Goal: Task Accomplishment & Management: Use online tool/utility

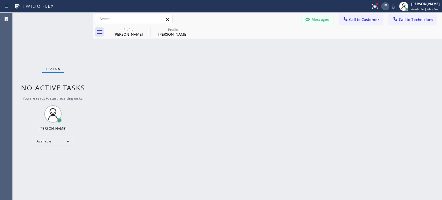
click at [387, 4] on icon at bounding box center [385, 6] width 7 height 7
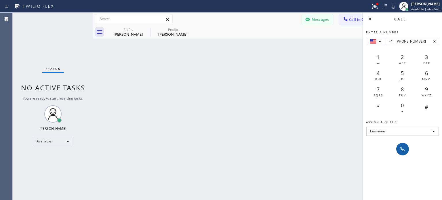
type input "+1 [PHONE_NUMBER]"
drag, startPoint x: 398, startPoint y: 148, endPoint x: 393, endPoint y: 142, distance: 8.6
click at [398, 148] on button at bounding box center [402, 149] width 13 height 13
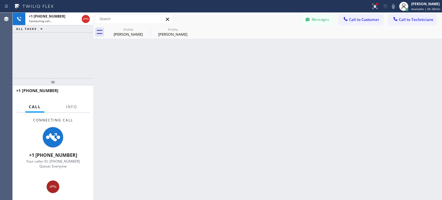
click at [52, 189] on icon at bounding box center [53, 186] width 7 height 7
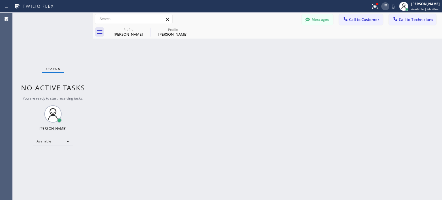
click at [382, 8] on icon at bounding box center [385, 6] width 7 height 7
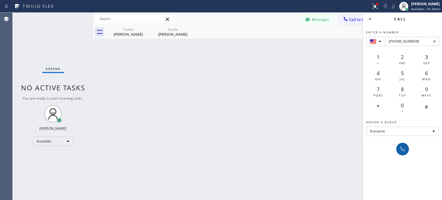
type input "[PHONE_NUMBER]"
click at [406, 149] on icon at bounding box center [402, 149] width 7 height 7
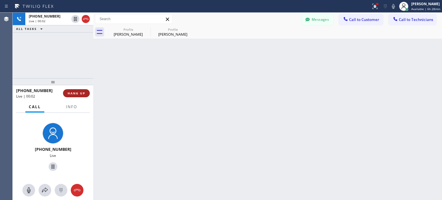
click at [84, 93] on span "HANG UP" at bounding box center [77, 93] width 18 height 4
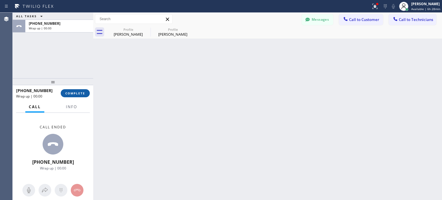
click at [80, 91] on button "COMPLETE" at bounding box center [75, 93] width 29 height 8
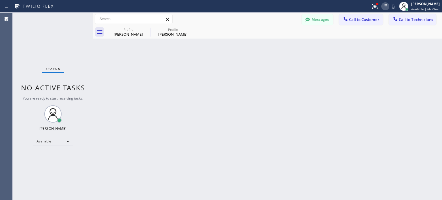
click at [386, 8] on icon at bounding box center [385, 6] width 7 height 7
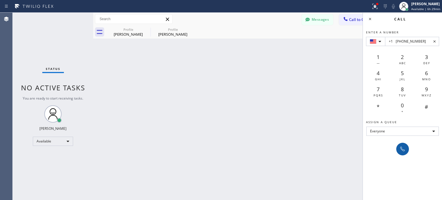
type input "+1 [PHONE_NUMBER]"
click at [402, 144] on button at bounding box center [402, 149] width 13 height 13
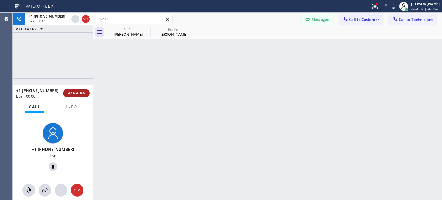
click at [82, 95] on button "HANG UP" at bounding box center [76, 93] width 27 height 8
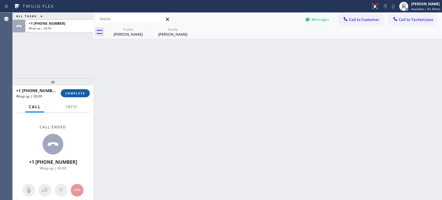
click at [83, 94] on span "COMPLETE" at bounding box center [75, 93] width 20 height 4
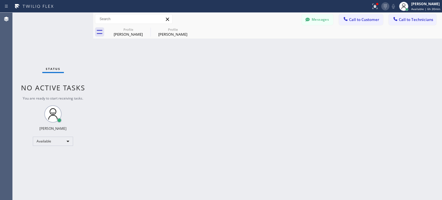
click at [382, 6] on icon at bounding box center [385, 6] width 7 height 7
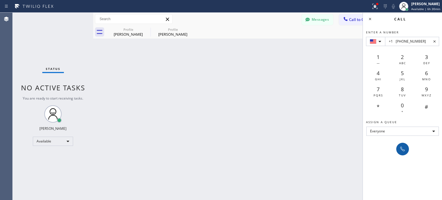
type input "+1 [PHONE_NUMBER]"
click at [401, 146] on icon at bounding box center [402, 149] width 7 height 7
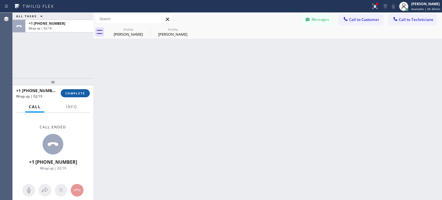
click at [82, 95] on span "COMPLETE" at bounding box center [75, 93] width 20 height 4
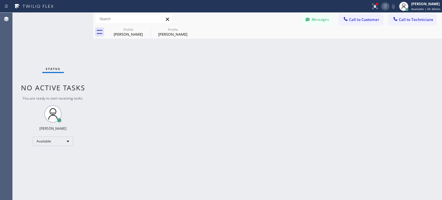
click at [385, 7] on icon at bounding box center [385, 6] width 7 height 7
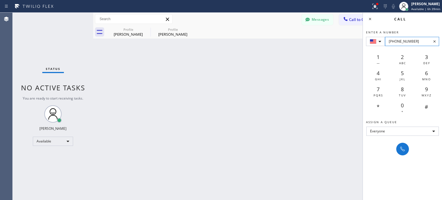
drag, startPoint x: 420, startPoint y: 42, endPoint x: 393, endPoint y: 41, distance: 27.7
click at [393, 41] on input "[PHONE_NUMBER]" at bounding box center [412, 41] width 54 height 9
paste input "626) 240-9796"
type input "+1626) 240-9796"
click at [434, 41] on icon at bounding box center [434, 41] width 2 height 2
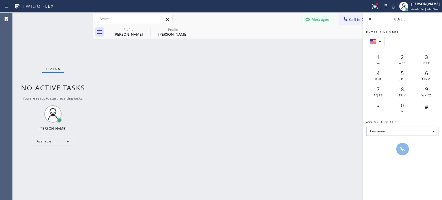
click at [391, 42] on input "Enter a number" at bounding box center [412, 41] width 54 height 9
click at [258, 95] on div "Back to Dashboard Change Sender ID Customers Technicians [PERSON_NAME] [DATE] 1…" at bounding box center [267, 106] width 349 height 187
click at [308, 110] on div "Back to Dashboard Change Sender ID Customers Technicians [PERSON_NAME] [DATE] 1…" at bounding box center [267, 106] width 349 height 187
drag, startPoint x: 307, startPoint y: 87, endPoint x: 315, endPoint y: 61, distance: 27.8
click at [307, 86] on div "Back to Dashboard Change Sender ID Customers Technicians [PERSON_NAME] [DATE] 1…" at bounding box center [267, 106] width 349 height 187
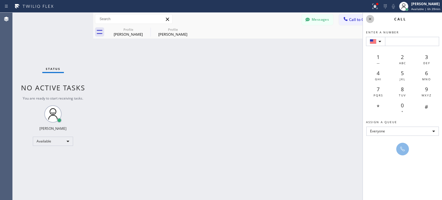
click at [367, 19] on icon at bounding box center [370, 19] width 7 height 7
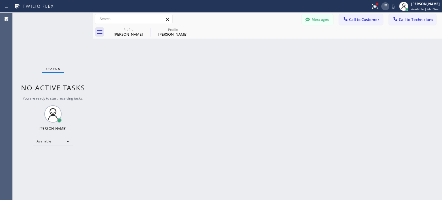
click at [385, 9] on icon at bounding box center [385, 6] width 7 height 7
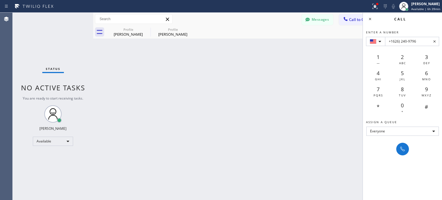
type input "+1626) 240-9796"
click at [402, 141] on div "Enter a number +1626) 240-9796 1 — 2 ABC 3 DEF 4 GHI 5 JKL 6 MNO 7 PQRS 8 TUV 9…" at bounding box center [402, 90] width 79 height 130
click at [404, 147] on icon at bounding box center [402, 149] width 7 height 7
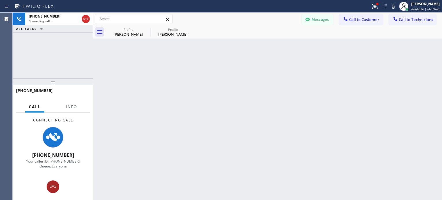
click at [54, 186] on icon at bounding box center [53, 186] width 7 height 7
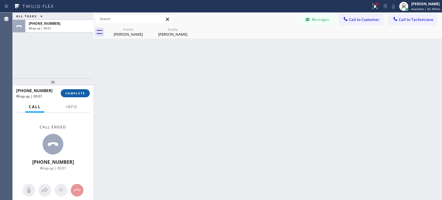
drag, startPoint x: 78, startPoint y: 93, endPoint x: 323, endPoint y: 2, distance: 261.6
click at [78, 93] on span "COMPLETE" at bounding box center [75, 93] width 20 height 4
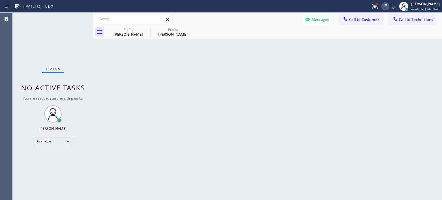
click at [387, 9] on icon at bounding box center [385, 6] width 7 height 7
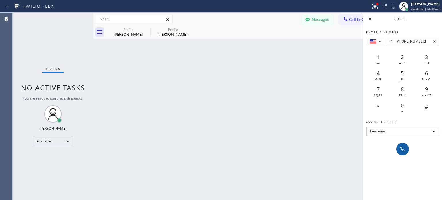
type input "+1 [PHONE_NUMBER]"
click at [401, 147] on icon at bounding box center [402, 149] width 5 height 5
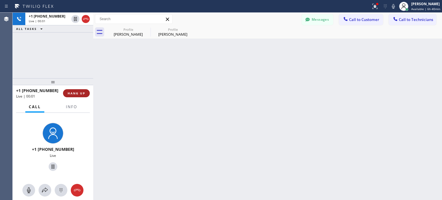
click at [78, 93] on span "HANG UP" at bounding box center [77, 93] width 18 height 4
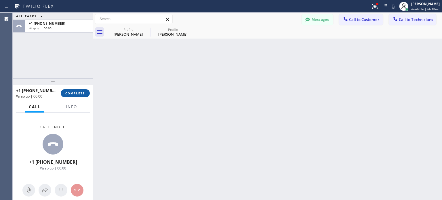
click at [81, 94] on span "COMPLETE" at bounding box center [75, 93] width 20 height 4
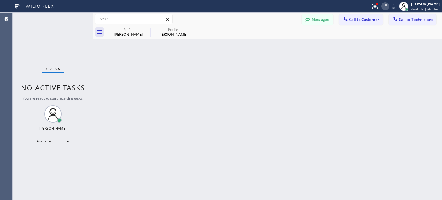
click at [384, 7] on icon at bounding box center [385, 6] width 7 height 7
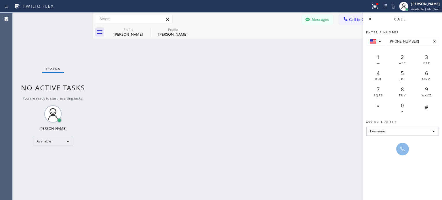
click at [380, 89] on div "7 PQRS" at bounding box center [378, 91] width 24 height 16
type input "[PHONE_NUMBER]"
click at [401, 147] on icon at bounding box center [402, 149] width 7 height 7
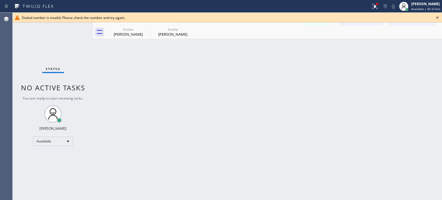
click at [439, 17] on icon at bounding box center [437, 17] width 7 height 7
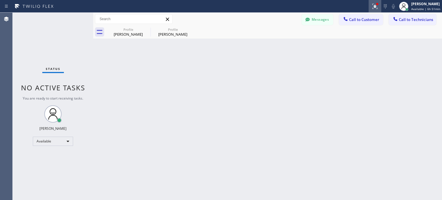
click at [375, 8] on icon at bounding box center [374, 6] width 5 height 5
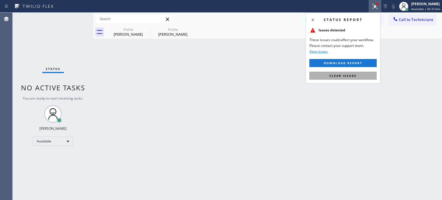
click at [357, 74] on button "Clear issues" at bounding box center [342, 76] width 67 height 8
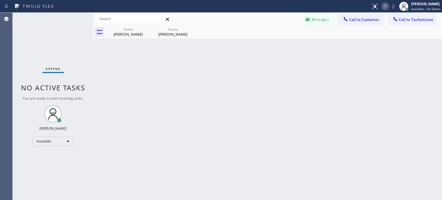
click at [385, 8] on icon at bounding box center [385, 6] width 7 height 7
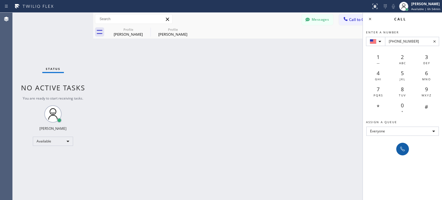
type input "[PHONE_NUMBER]"
click at [399, 145] on button at bounding box center [402, 149] width 13 height 13
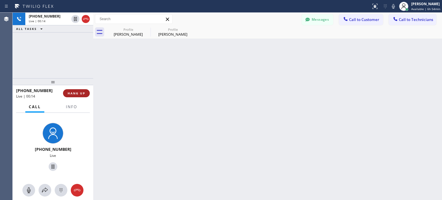
click at [82, 90] on button "HANG UP" at bounding box center [76, 93] width 27 height 8
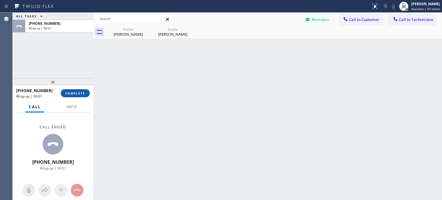
click at [69, 94] on span "COMPLETE" at bounding box center [75, 93] width 20 height 4
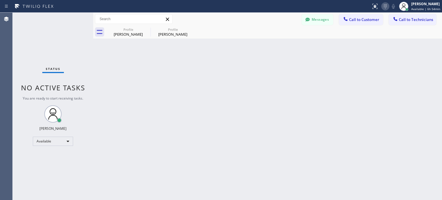
click at [385, 2] on button at bounding box center [385, 6] width 8 height 8
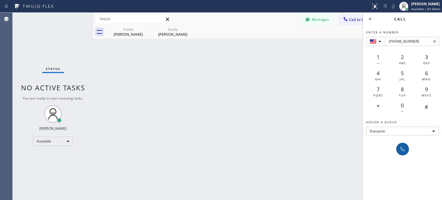
type input "[PHONE_NUMBER]"
click at [403, 152] on icon at bounding box center [402, 149] width 7 height 7
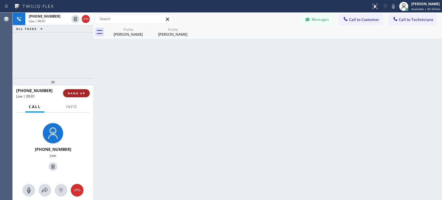
click at [75, 94] on span "HANG UP" at bounding box center [77, 93] width 18 height 4
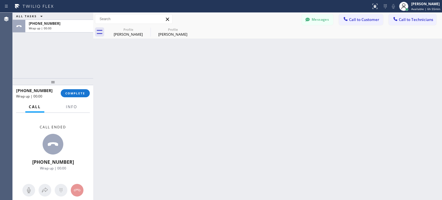
click at [77, 88] on div "[PHONE_NUMBER] Wrap up | 00:00 COMPLETE" at bounding box center [53, 93] width 74 height 15
drag, startPoint x: 77, startPoint y: 92, endPoint x: 86, endPoint y: 14, distance: 78.5
click at [78, 92] on span "COMPLETE" at bounding box center [75, 93] width 20 height 4
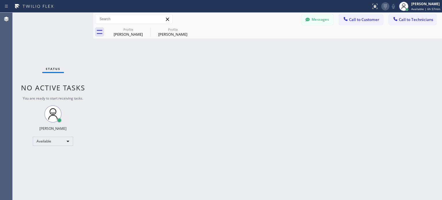
click at [385, 8] on icon at bounding box center [385, 6] width 7 height 7
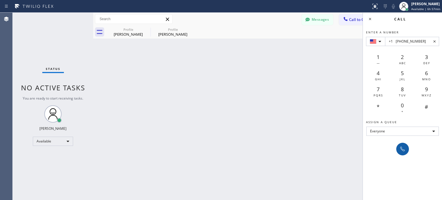
type input "+1 [PHONE_NUMBER]"
drag, startPoint x: 403, startPoint y: 145, endPoint x: 218, endPoint y: 1, distance: 235.2
click at [403, 146] on icon at bounding box center [402, 149] width 7 height 7
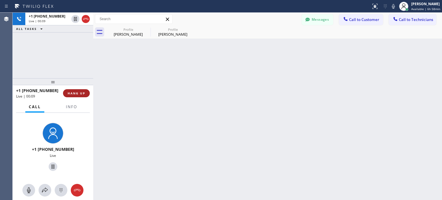
click at [84, 92] on span "HANG UP" at bounding box center [77, 93] width 18 height 4
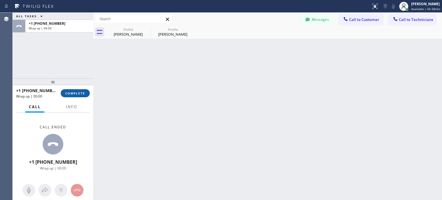
click at [82, 93] on span "COMPLETE" at bounding box center [75, 93] width 20 height 4
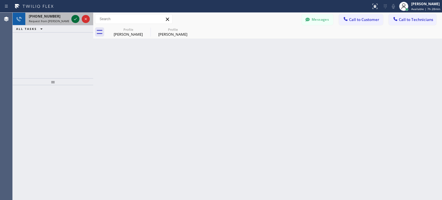
click at [75, 19] on icon at bounding box center [75, 19] width 3 height 2
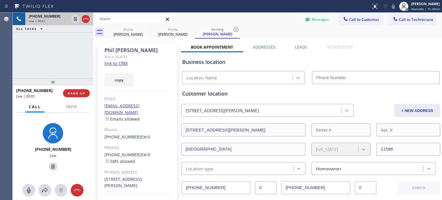
type input "[PHONE_NUMBER]"
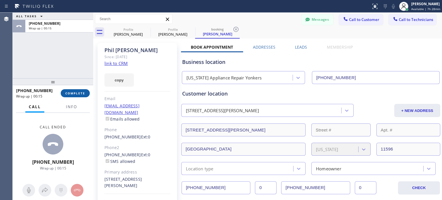
click at [81, 94] on span "COMPLETE" at bounding box center [75, 93] width 20 height 4
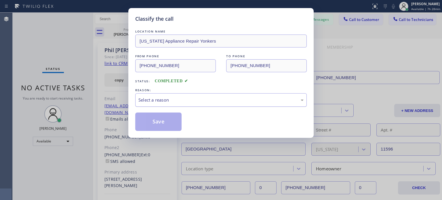
click at [153, 106] on div "Select a reason" at bounding box center [221, 100] width 172 height 14
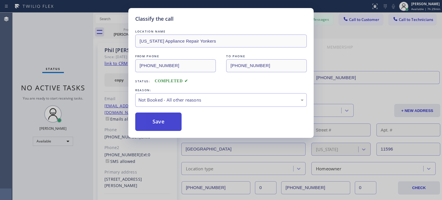
click at [153, 122] on button "Save" at bounding box center [158, 122] width 46 height 18
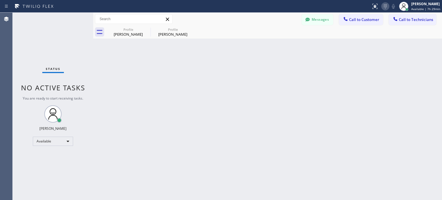
click at [386, 7] on icon at bounding box center [385, 6] width 3 height 4
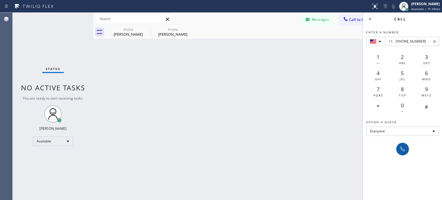
type input "+1 [PHONE_NUMBER]"
click at [402, 149] on icon at bounding box center [402, 149] width 7 height 7
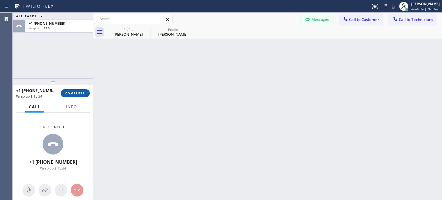
drag, startPoint x: 76, startPoint y: 94, endPoint x: 131, endPoint y: 3, distance: 106.7
click at [76, 94] on span "COMPLETE" at bounding box center [75, 93] width 20 height 4
